Goal: Check status: Check status

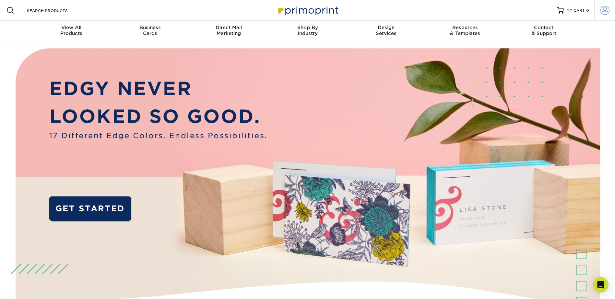
click at [606, 12] on span at bounding box center [604, 10] width 9 height 9
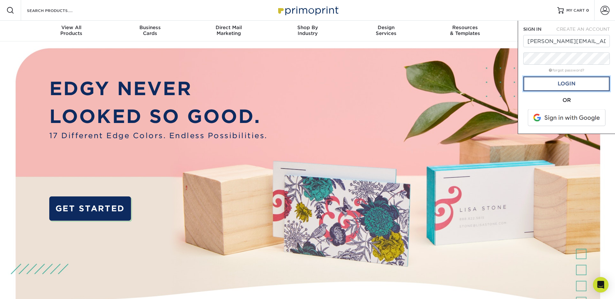
click at [579, 87] on link "Login" at bounding box center [566, 83] width 87 height 15
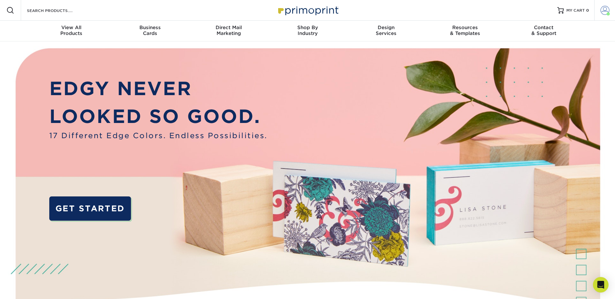
click at [603, 10] on span at bounding box center [604, 10] width 9 height 9
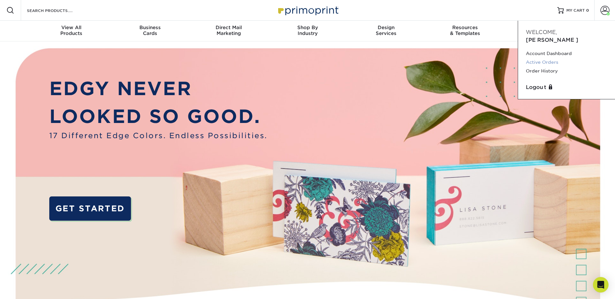
click at [549, 58] on link "Active Orders" at bounding box center [566, 62] width 81 height 9
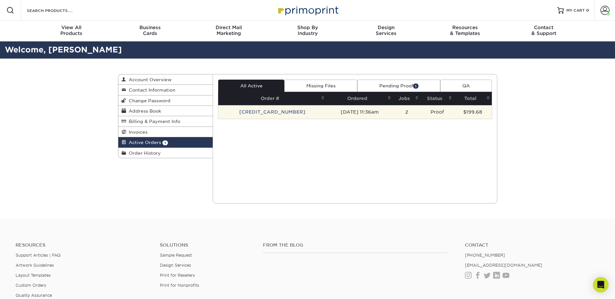
click at [263, 114] on td "[CREDIT_CARD_NUMBER]" at bounding box center [272, 112] width 108 height 14
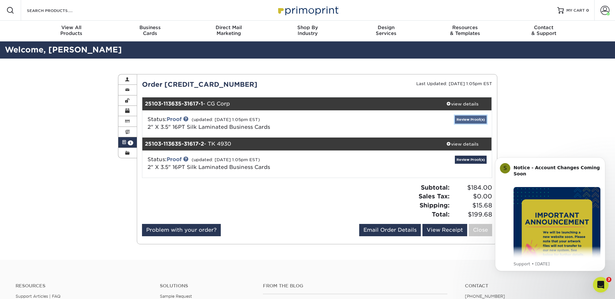
click at [463, 119] on link "Review Proof(s)" at bounding box center [471, 120] width 32 height 8
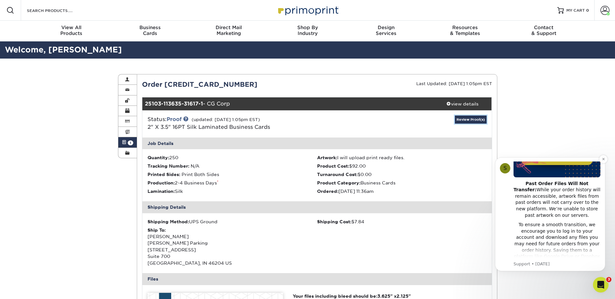
scroll to position [97, 0]
drag, startPoint x: 605, startPoint y: 160, endPoint x: 1078, endPoint y: 309, distance: 496.2
click at [605, 160] on icon "Dismiss notification" at bounding box center [604, 160] width 4 height 4
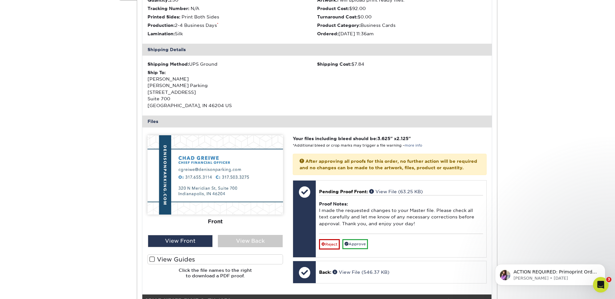
scroll to position [194, 0]
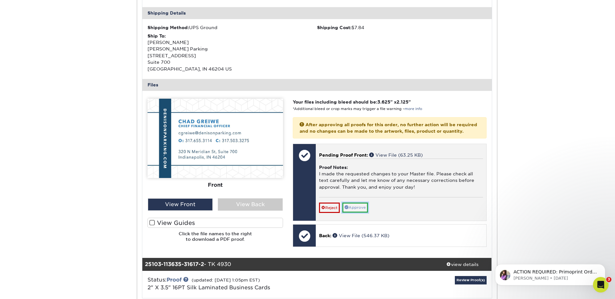
click at [362, 212] on link "Approve" at bounding box center [355, 208] width 26 height 10
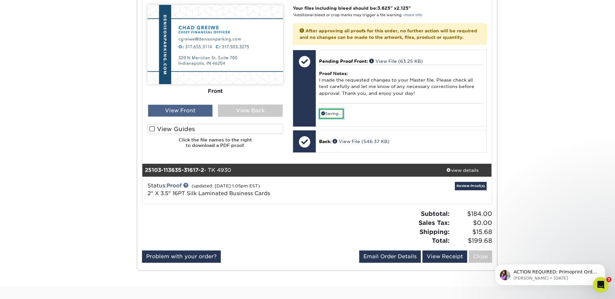
scroll to position [324, 0]
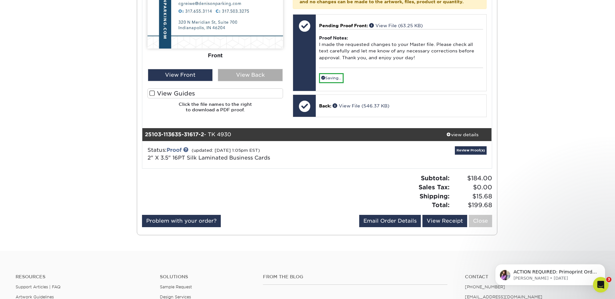
click at [243, 73] on div "View Back" at bounding box center [250, 75] width 65 height 12
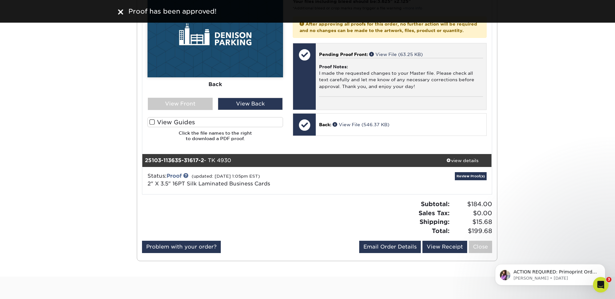
scroll to position [259, 0]
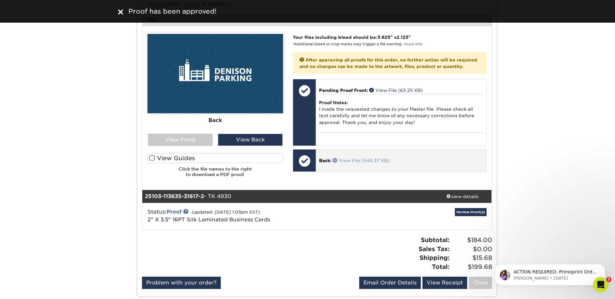
click at [370, 163] on link "View File (546.37 KB)" at bounding box center [361, 160] width 57 height 5
click at [435, 163] on div "Back: View File (546.37 KB)" at bounding box center [401, 161] width 170 height 22
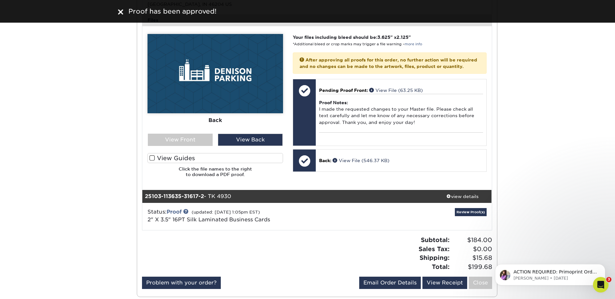
scroll to position [292, 0]
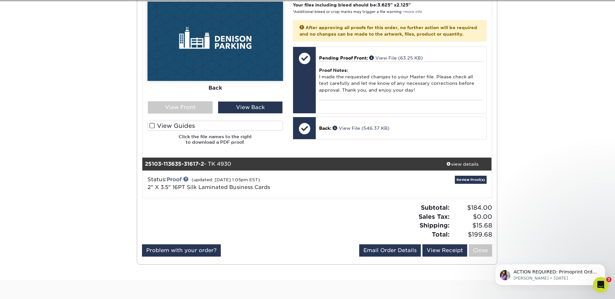
click at [316, 182] on div "Status: Proof (updated: 10/06/2025 1:05pm EST) 2" X 3.5" 16PT Silk Laminated Bu…" at bounding box center [259, 184] width 232 height 16
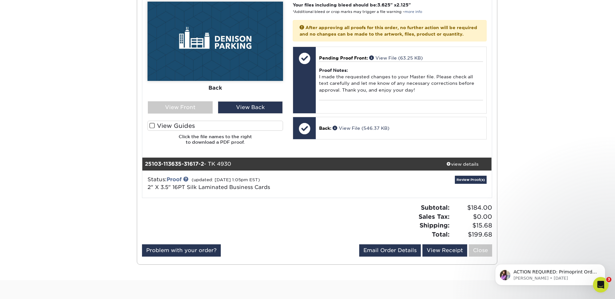
click at [281, 188] on div "Status: Proof (updated: 10/06/2025 1:05pm EST) 2" X 3.5" 16PT Silk Laminated Bu…" at bounding box center [259, 184] width 232 height 16
click at [465, 179] on link "Review Proof(s)" at bounding box center [471, 180] width 32 height 8
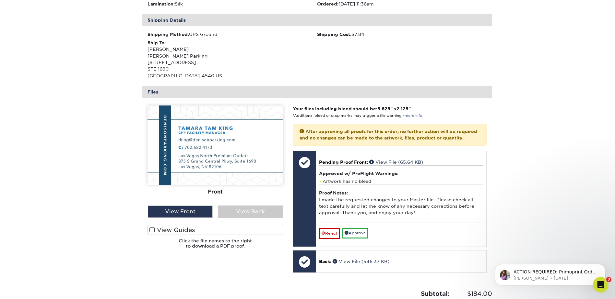
scroll to position [551, 0]
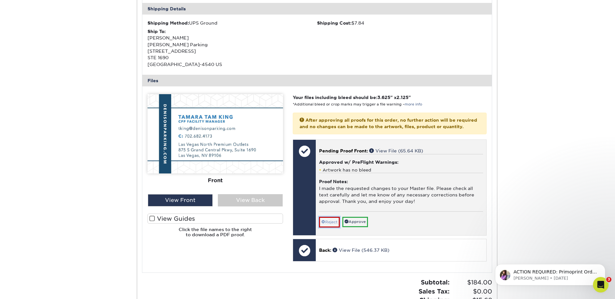
click at [331, 228] on link "Reject" at bounding box center [329, 222] width 21 height 10
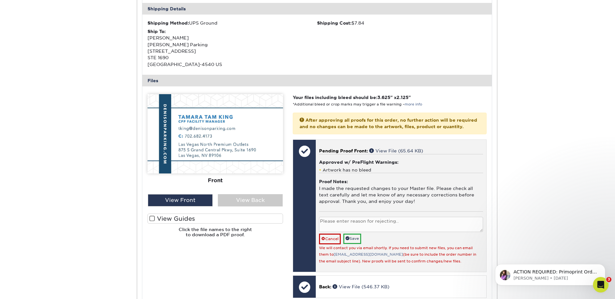
click at [348, 232] on textarea at bounding box center [401, 224] width 164 height 15
click at [393, 228] on textarea "Please put Tam in parentheses, so the line reads: Tamara (Tam) King" at bounding box center [401, 224] width 164 height 15
click at [480, 229] on textarea "Please put Tam in parentheses, so the line reads: Tamara (Tam) King" at bounding box center [401, 224] width 164 height 15
click at [434, 228] on textarea "Please put Tam in parentheses, so the line reads: Tamara (Tam) King, CPP" at bounding box center [401, 224] width 164 height 15
click at [389, 229] on textarea "Please put Tam in parentheses, so the line reads: Tamara (Tam) King, CPP" at bounding box center [401, 224] width 164 height 15
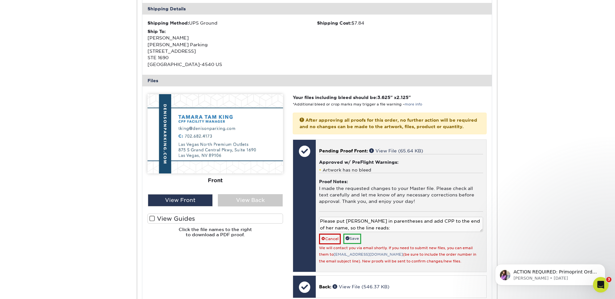
scroll to position [6, 0]
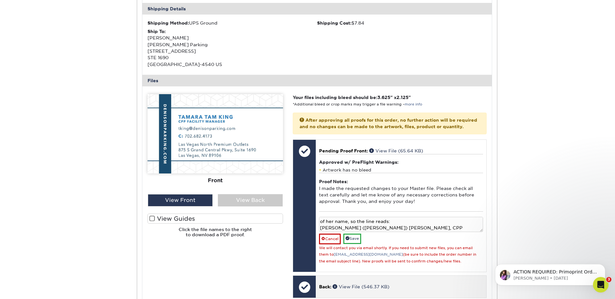
type textarea "Please put Tam in parentheses and add CPP to the end of her name, so the line r…"
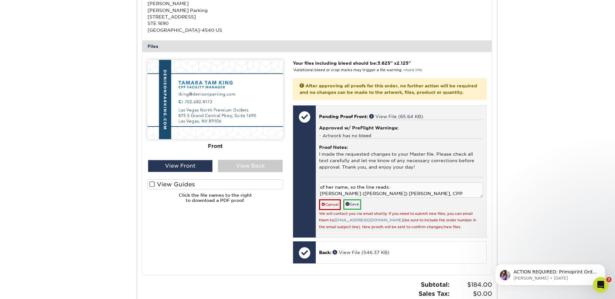
scroll to position [648, 0]
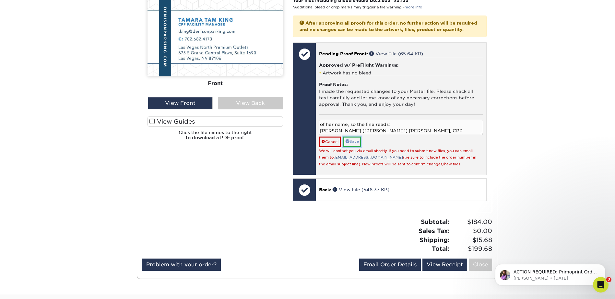
click at [349, 143] on span at bounding box center [348, 141] width 4 height 4
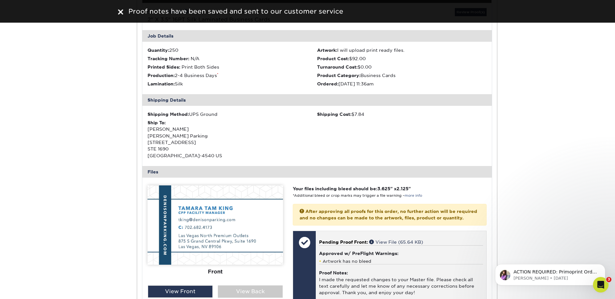
scroll to position [454, 0]
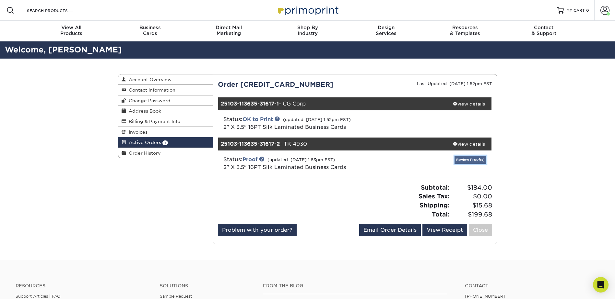
click at [478, 160] on link "Review Proof(s)" at bounding box center [470, 160] width 32 height 8
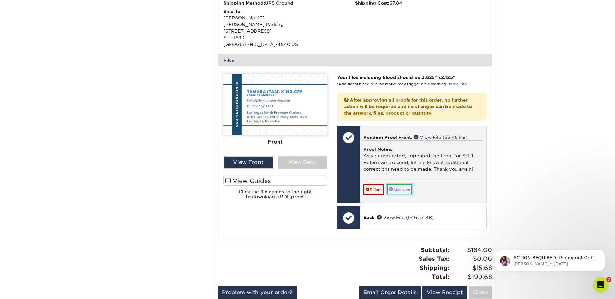
click at [410, 190] on link "Approve" at bounding box center [400, 190] width 26 height 10
